Goal: Transaction & Acquisition: Subscribe to service/newsletter

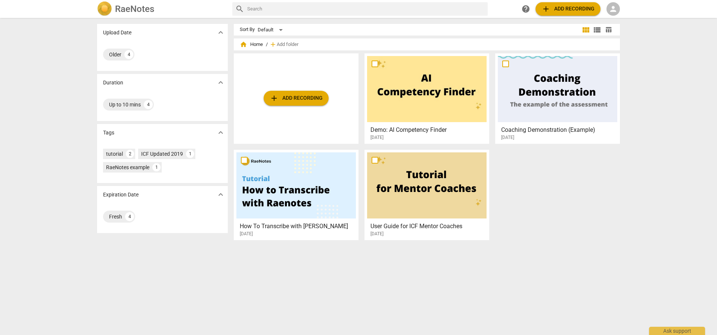
click at [18, 74] on div "Upload Date expand_more Older 4 Duration expand_more Up to 10 mins 4 Tags expan…" at bounding box center [358, 177] width 717 height 316
drag, startPoint x: 556, startPoint y: 225, endPoint x: 547, endPoint y: 221, distance: 9.5
click at [547, 221] on div "add Add recording Demo: AI Competency Finder [DATE] Coaching Demonstration (Exa…" at bounding box center [430, 149] width 392 height 193
click at [612, 6] on span "person" at bounding box center [613, 8] width 9 height 9
click at [615, 19] on li "Login" at bounding box center [619, 18] width 27 height 18
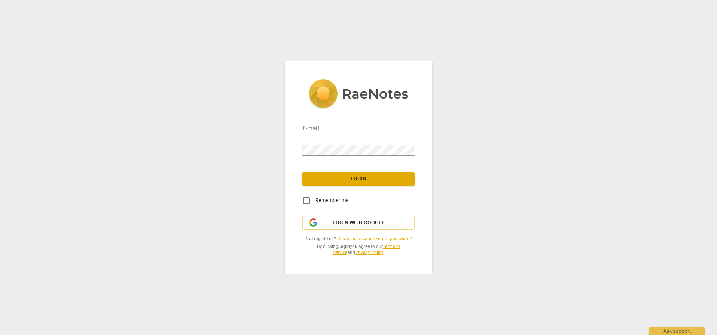
click at [348, 128] on input "email" at bounding box center [358, 129] width 112 height 11
type input "[EMAIL_ADDRESS][DOMAIN_NAME]"
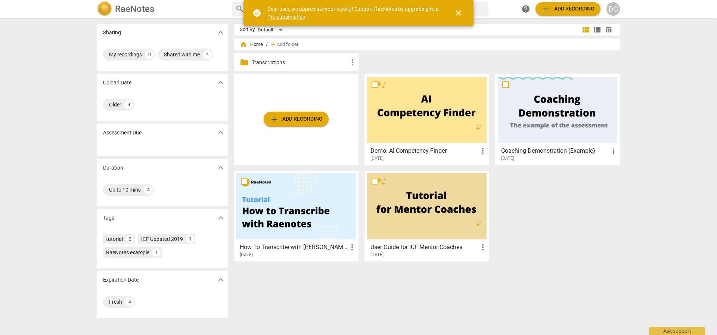
click at [354, 62] on span "more_vert" at bounding box center [352, 62] width 9 height 9
click at [311, 68] on div at bounding box center [358, 167] width 717 height 335
click at [276, 63] on p "Transcriptions" at bounding box center [300, 63] width 96 height 8
click at [414, 207] on div at bounding box center [426, 206] width 119 height 66
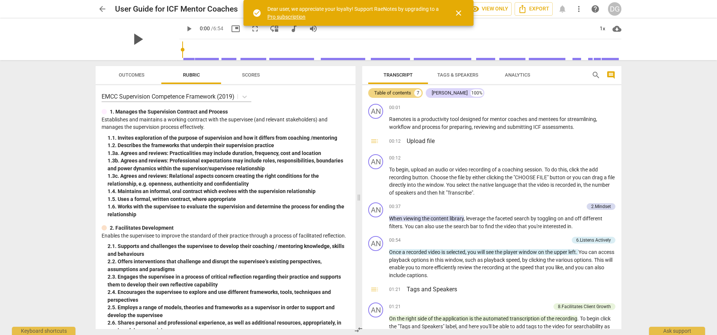
click at [133, 38] on span "play_arrow" at bounding box center [137, 39] width 19 height 19
click at [131, 40] on span "pause" at bounding box center [137, 39] width 19 height 19
type input "15"
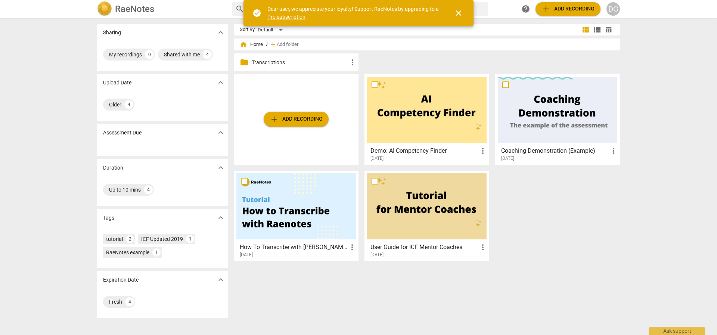
click at [287, 18] on link "Pro subscription" at bounding box center [286, 17] width 38 height 6
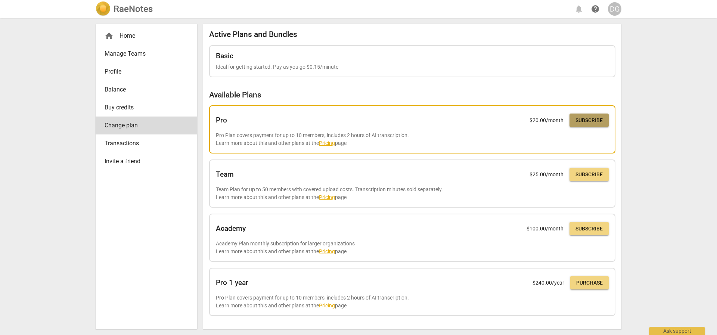
click at [587, 122] on span "Subscribe" at bounding box center [588, 120] width 27 height 7
